Goal: Information Seeking & Learning: Find specific fact

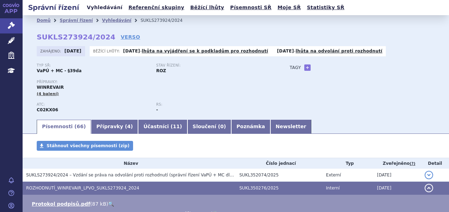
click at [101, 6] on link "Vyhledávání" at bounding box center [105, 8] width 40 height 10
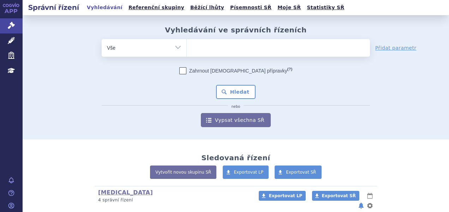
click at [260, 46] on ul at bounding box center [278, 46] width 183 height 15
click at [187, 46] on select at bounding box center [186, 48] width 0 height 18
paste input "SUKLS335202/2024"
type input "SUKLS335202/2024"
click at [247, 50] on ul "SUKLS335202/2024" at bounding box center [278, 46] width 183 height 15
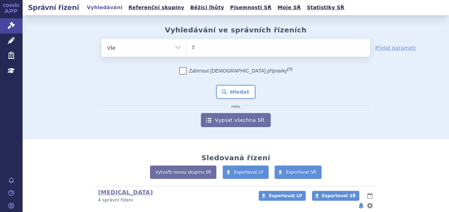
click at [187, 50] on select "SUKLS335202/2024" at bounding box center [186, 48] width 0 height 18
select select "SUKLS335202/2024"
click at [230, 94] on button "Hledat" at bounding box center [236, 92] width 40 height 14
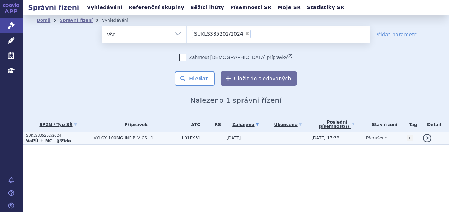
click at [60, 139] on strong "VaPÚ + MC - §39da" at bounding box center [48, 141] width 45 height 5
